Goal: Check status: Check status

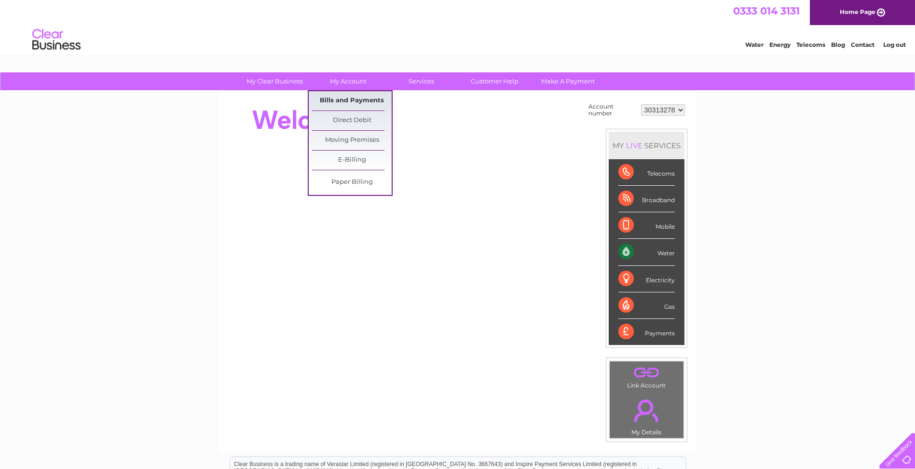
click at [344, 103] on link "Bills and Payments" at bounding box center [352, 100] width 80 height 19
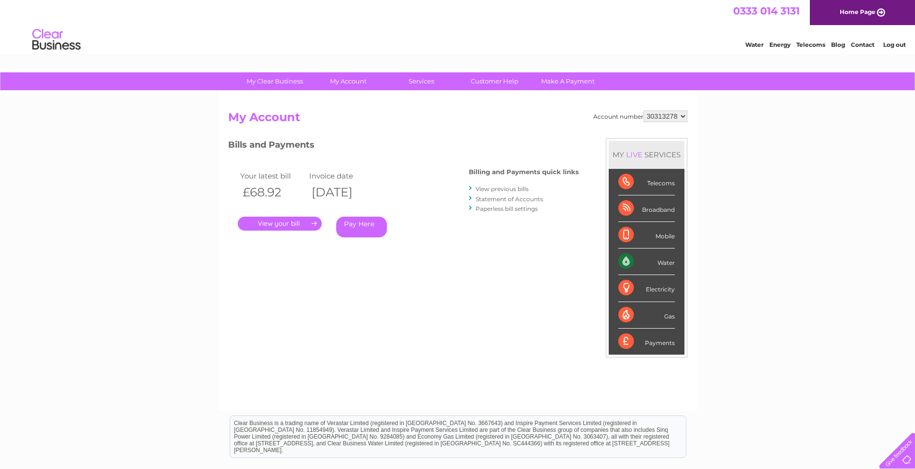
click at [500, 201] on link "Statement of Accounts" at bounding box center [509, 198] width 68 height 7
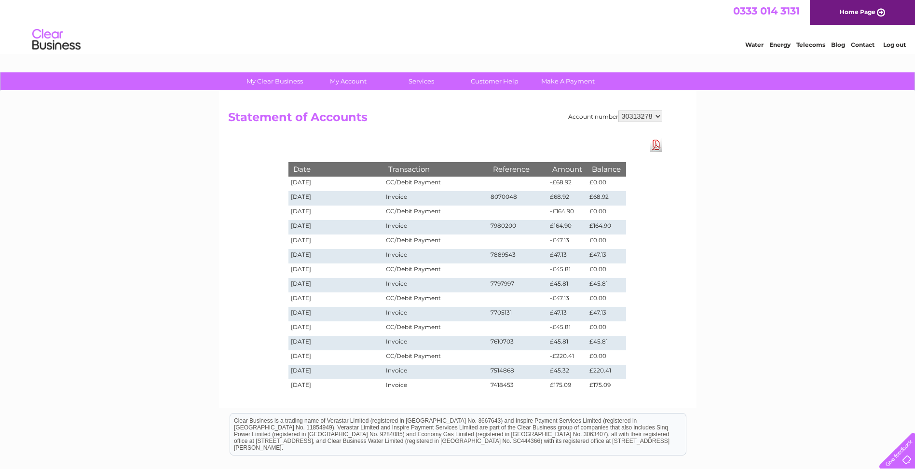
click at [889, 43] on link "Log out" at bounding box center [894, 44] width 23 height 7
